Goal: Contribute content

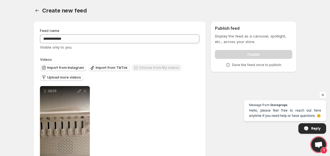
click at [204, 84] on div "**********" at bounding box center [119, 101] width 173 height 160
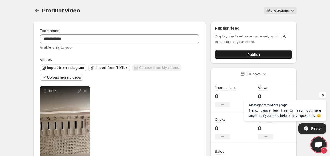
click at [236, 55] on button "Publish" at bounding box center [253, 54] width 77 height 9
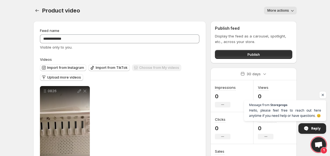
click at [285, 9] on span "More actions" at bounding box center [278, 10] width 22 height 4
click at [284, 9] on span "More actions" at bounding box center [278, 10] width 22 height 4
